Goal: Navigation & Orientation: Find specific page/section

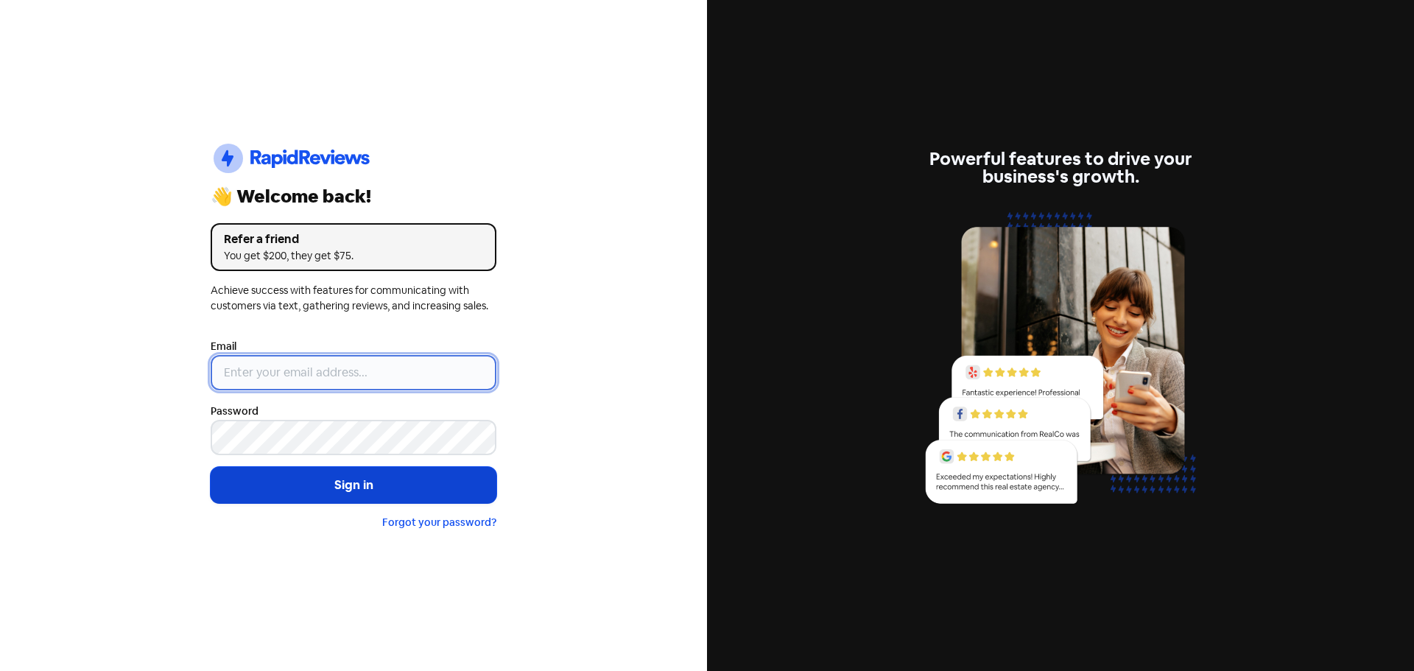
type input "[EMAIL_ADDRESS][DOMAIN_NAME]"
click at [419, 491] on button "Sign in" at bounding box center [354, 485] width 286 height 37
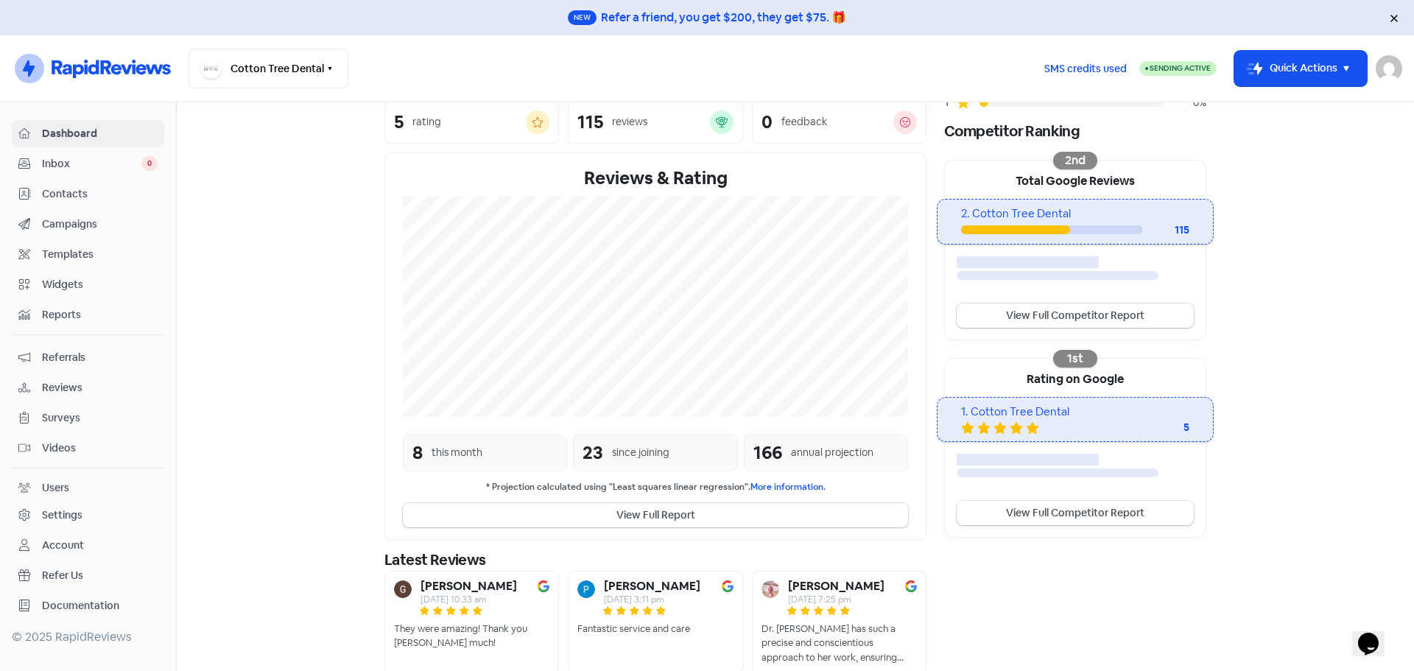
scroll to position [270, 0]
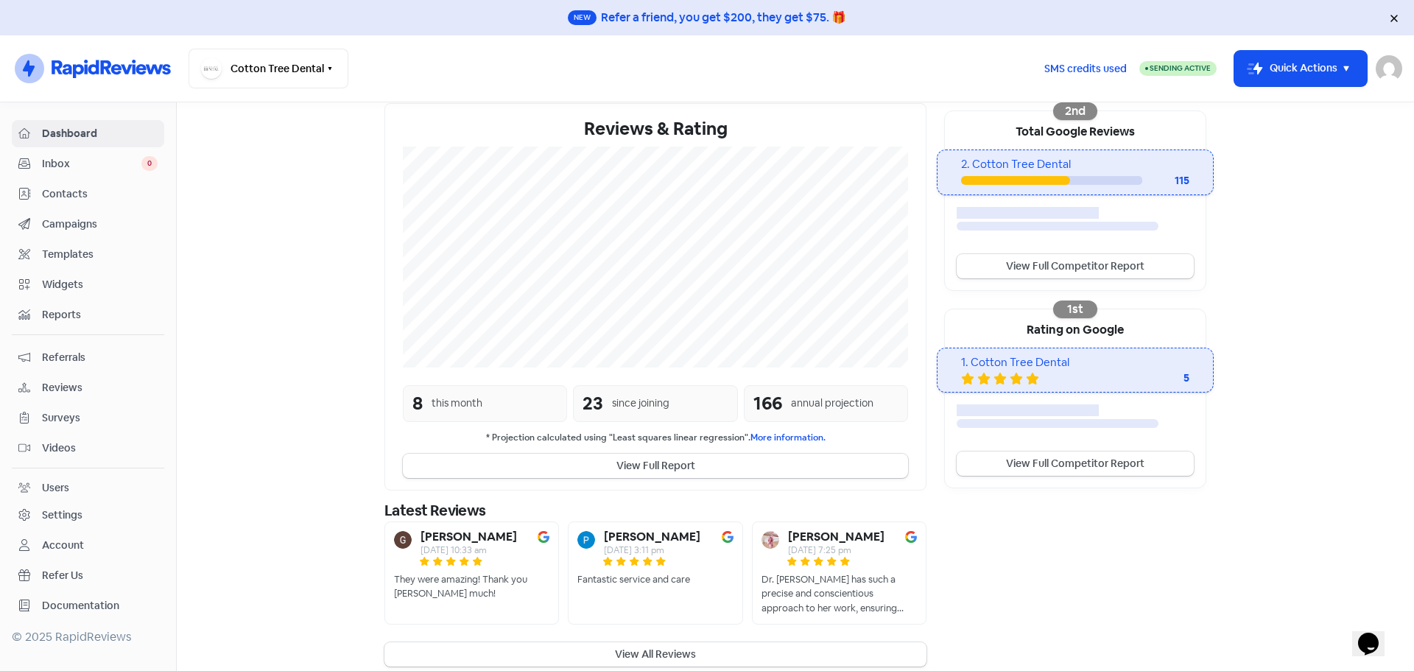
click at [71, 168] on span "Inbox" at bounding box center [91, 163] width 99 height 15
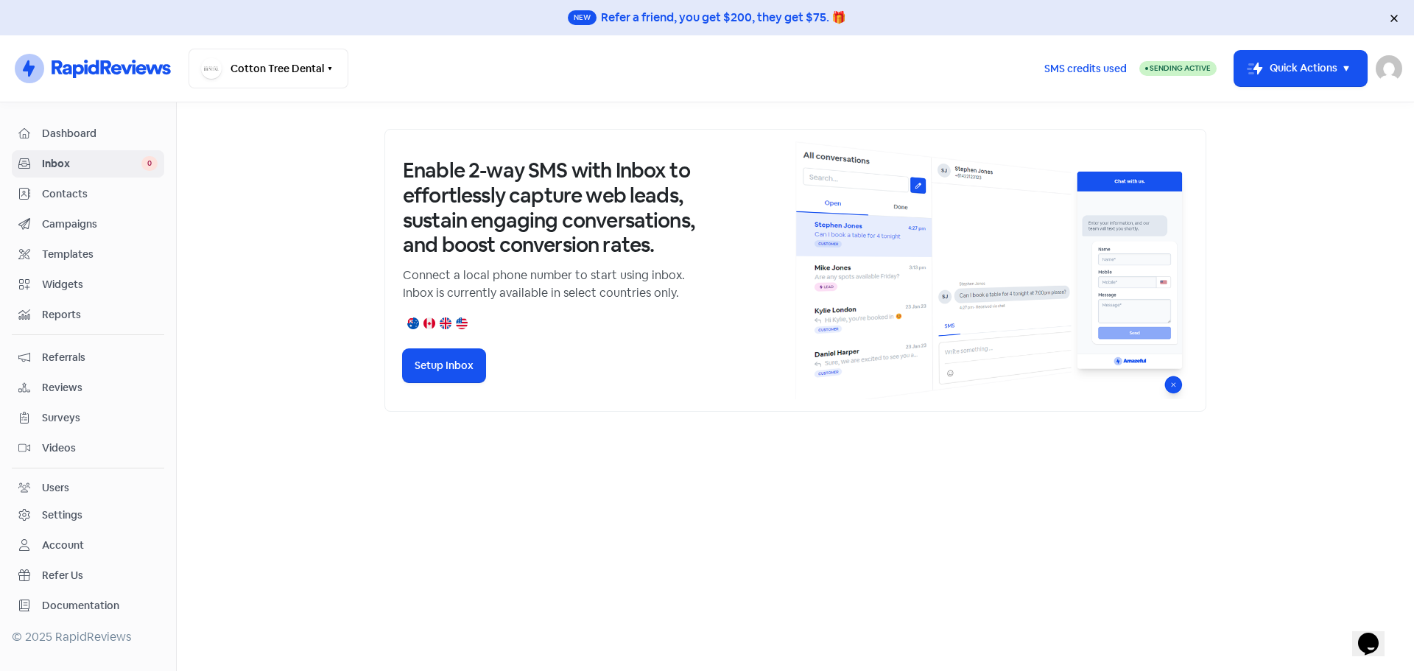
click at [98, 183] on link "Contacts" at bounding box center [88, 193] width 152 height 27
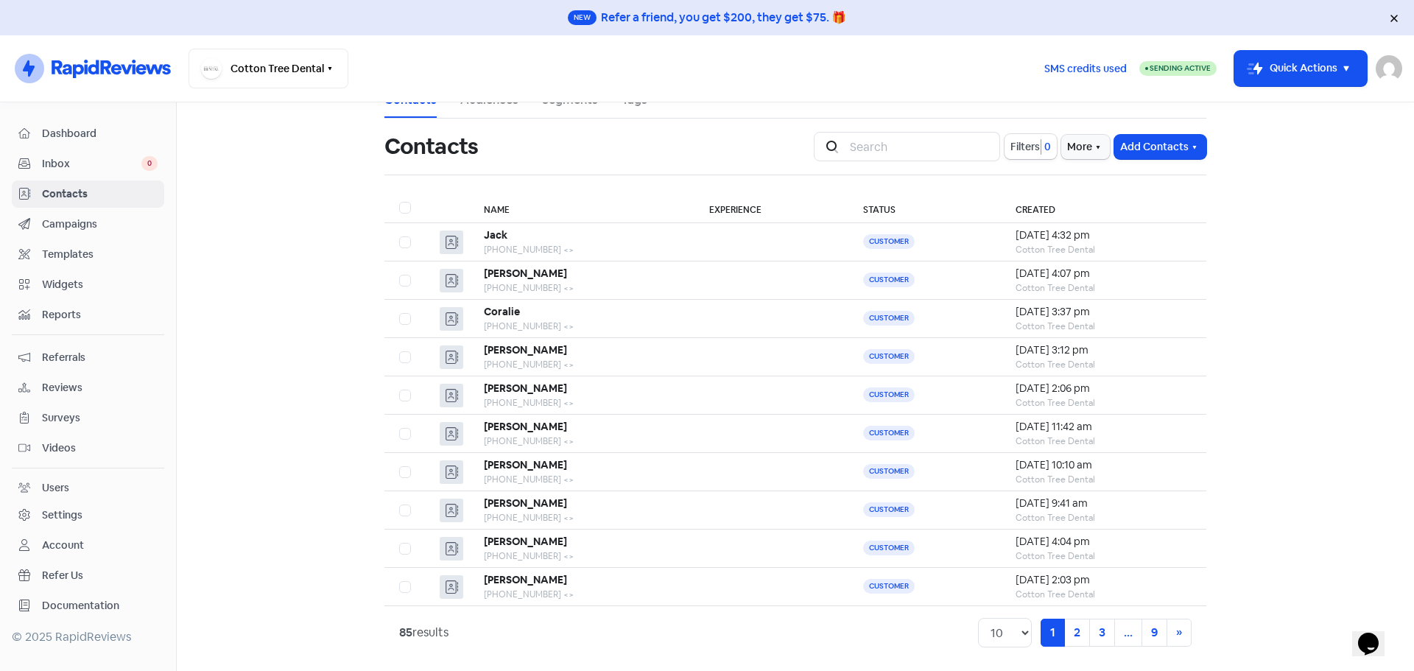
scroll to position [26, 0]
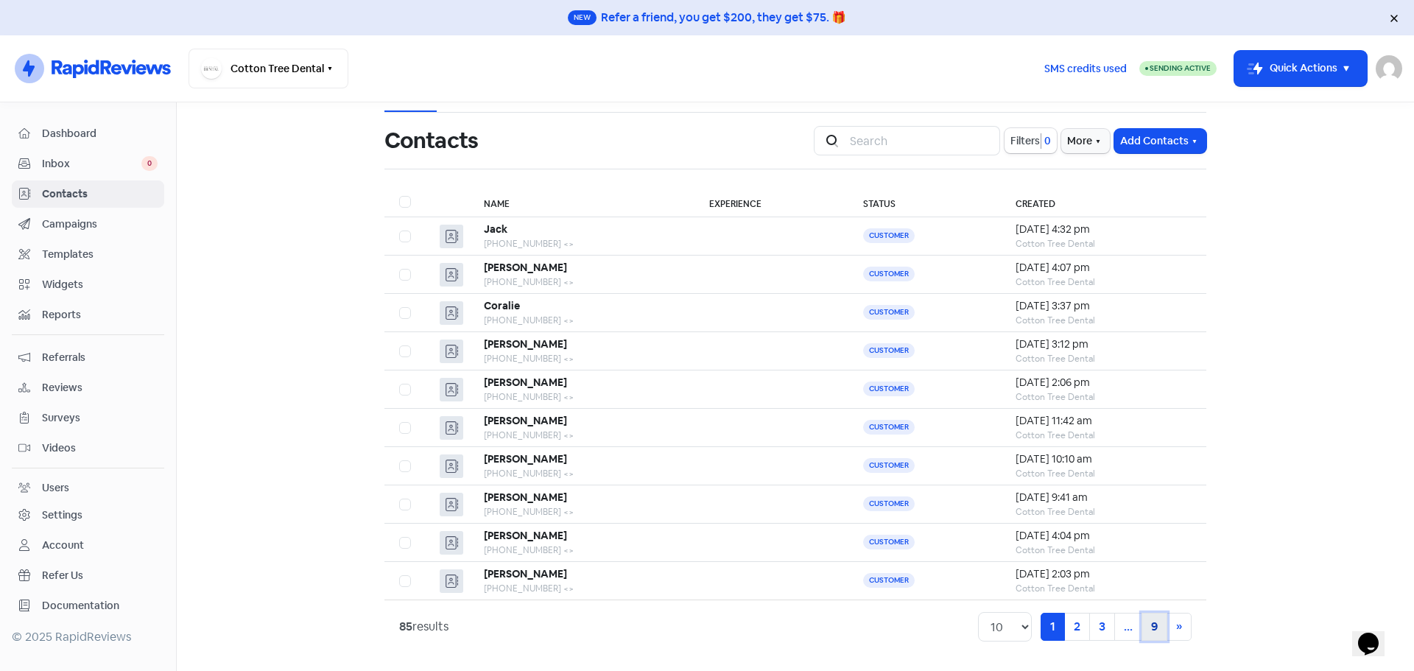
click at [1149, 633] on link "9" at bounding box center [1155, 627] width 26 height 28
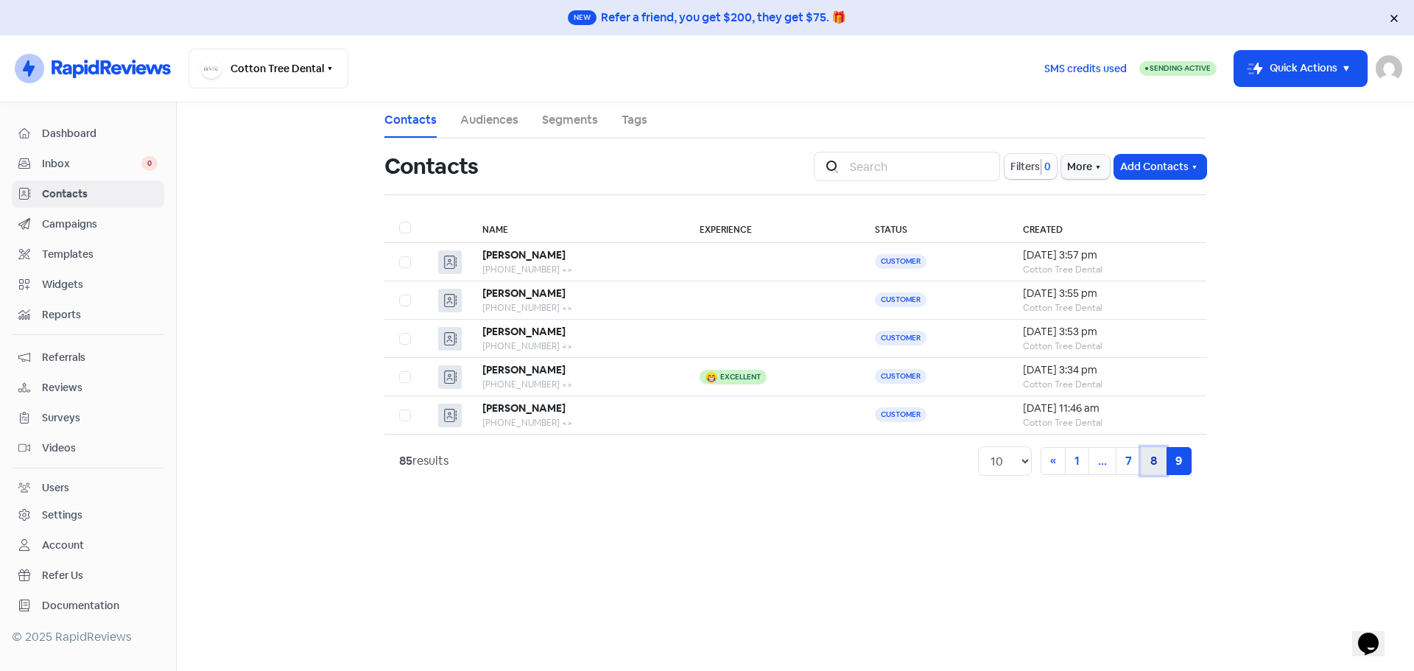
click at [1152, 459] on link "8" at bounding box center [1154, 461] width 26 height 28
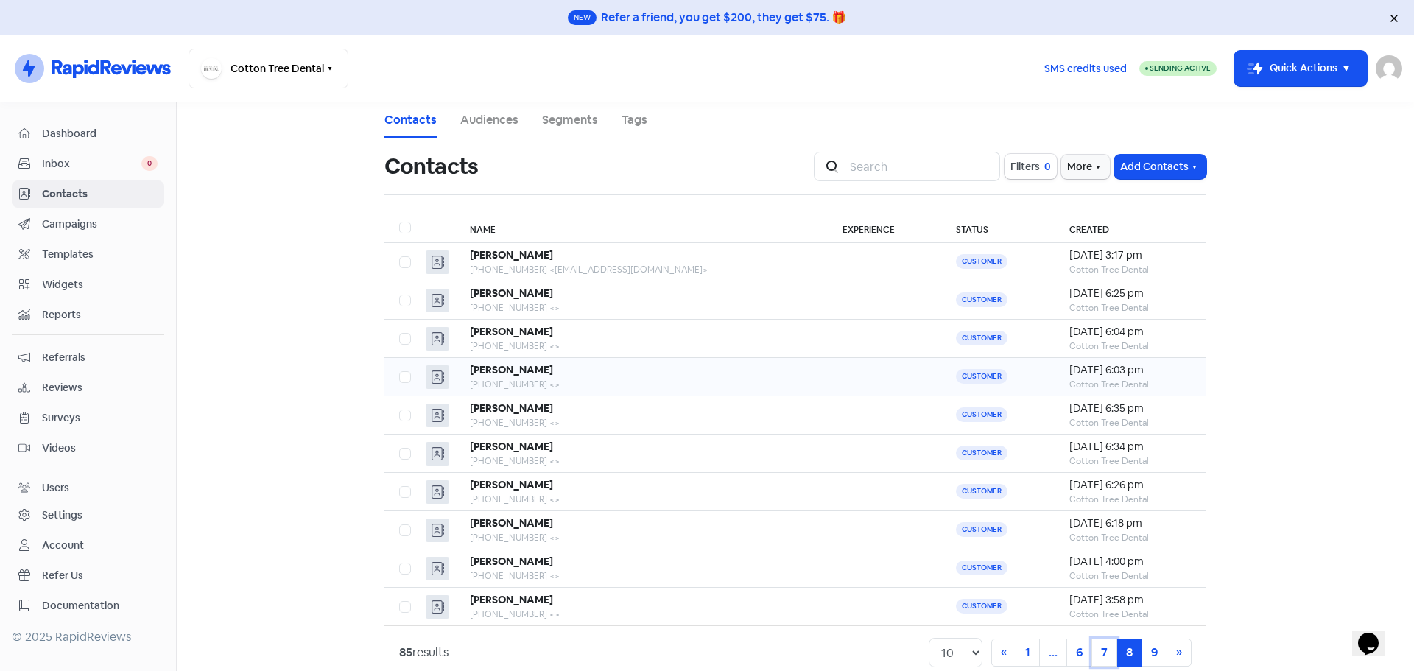
scroll to position [26, 0]
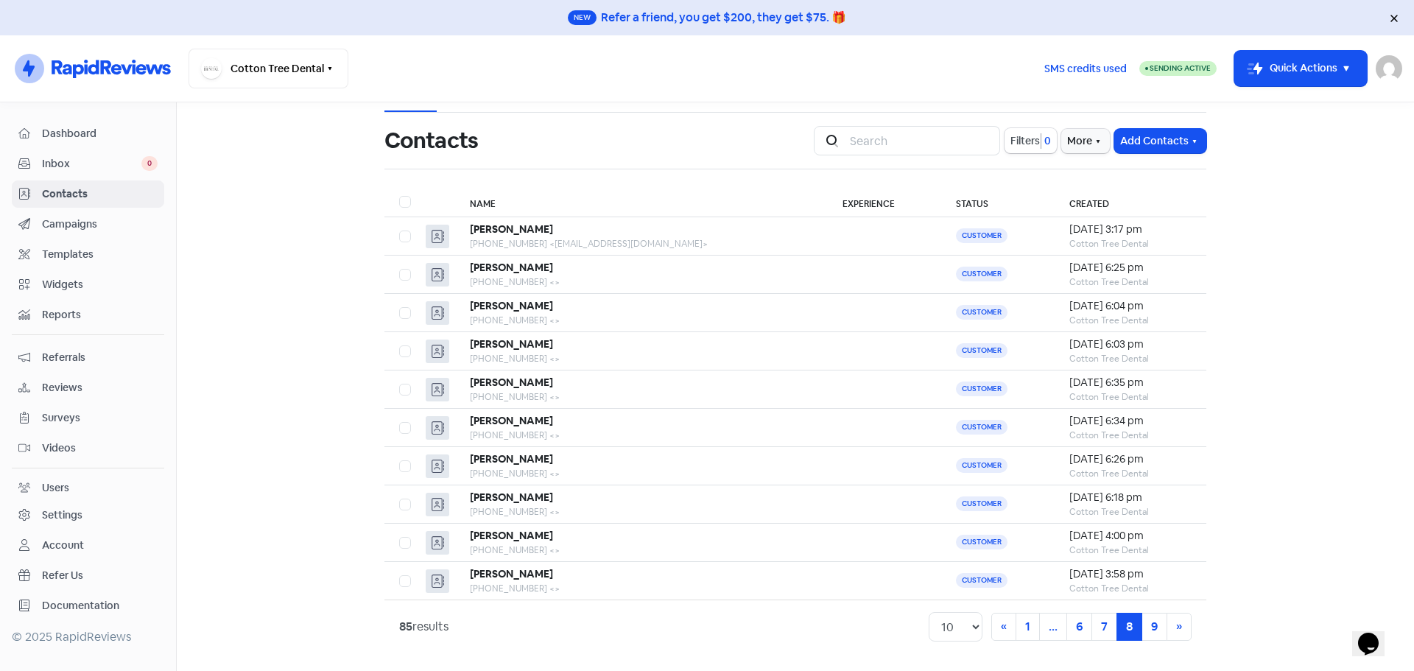
click at [71, 137] on span "Dashboard" at bounding box center [100, 133] width 116 height 15
